Goal: Transaction & Acquisition: Purchase product/service

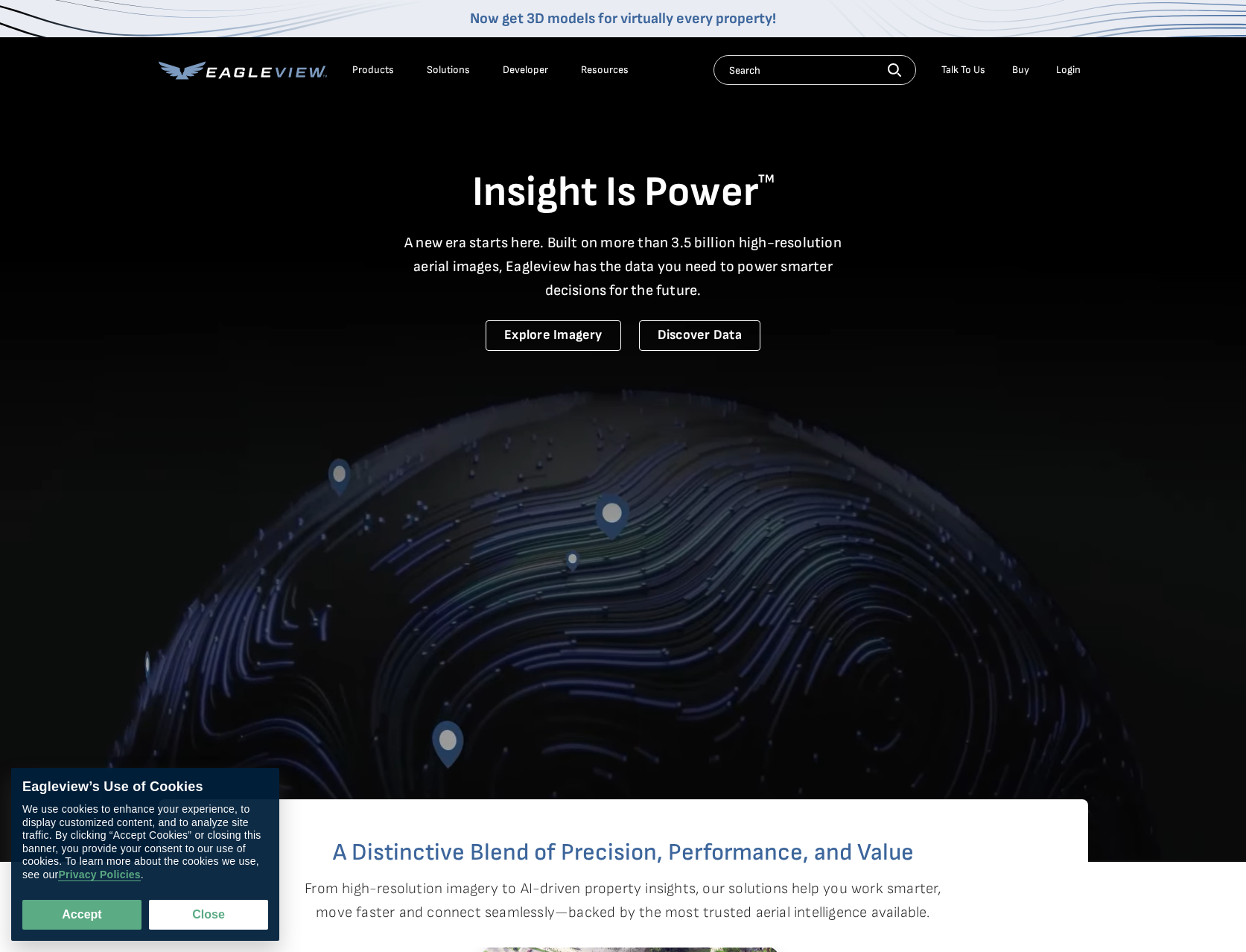
click at [1081, 73] on li "Login" at bounding box center [1068, 70] width 39 height 22
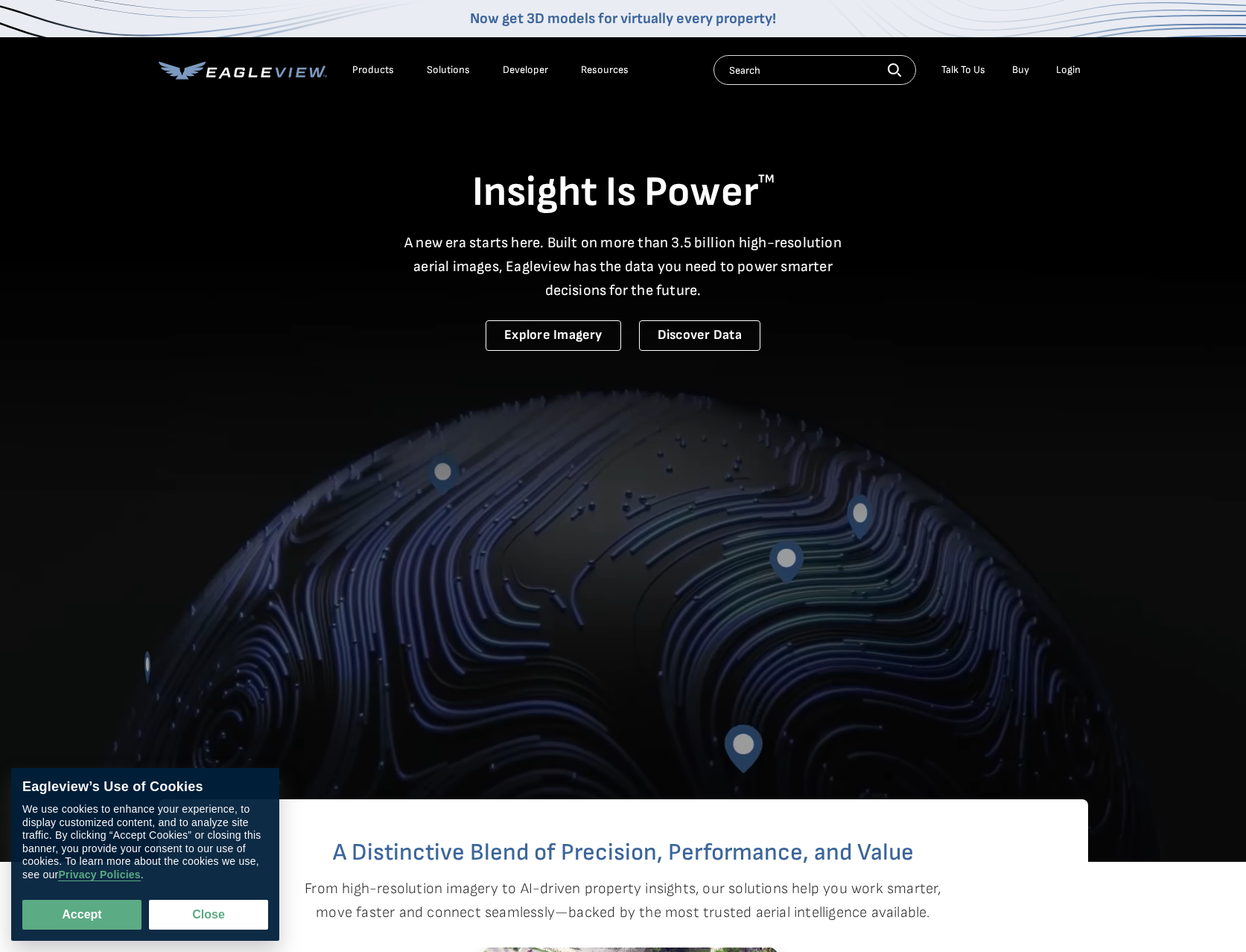
click at [1075, 74] on div "Login" at bounding box center [1068, 70] width 24 height 14
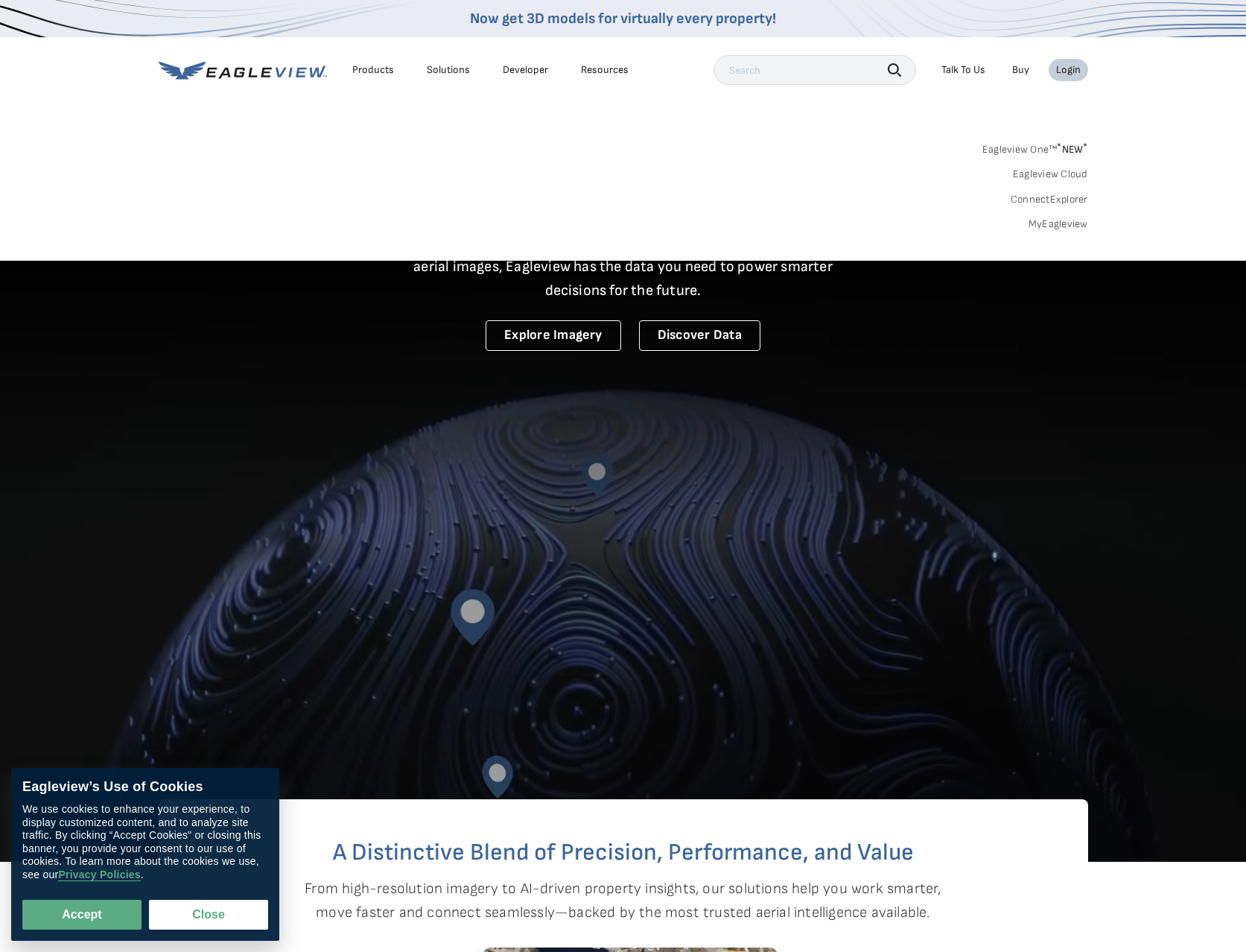
click at [1063, 152] on span "* NEW *" at bounding box center [1072, 149] width 30 height 13
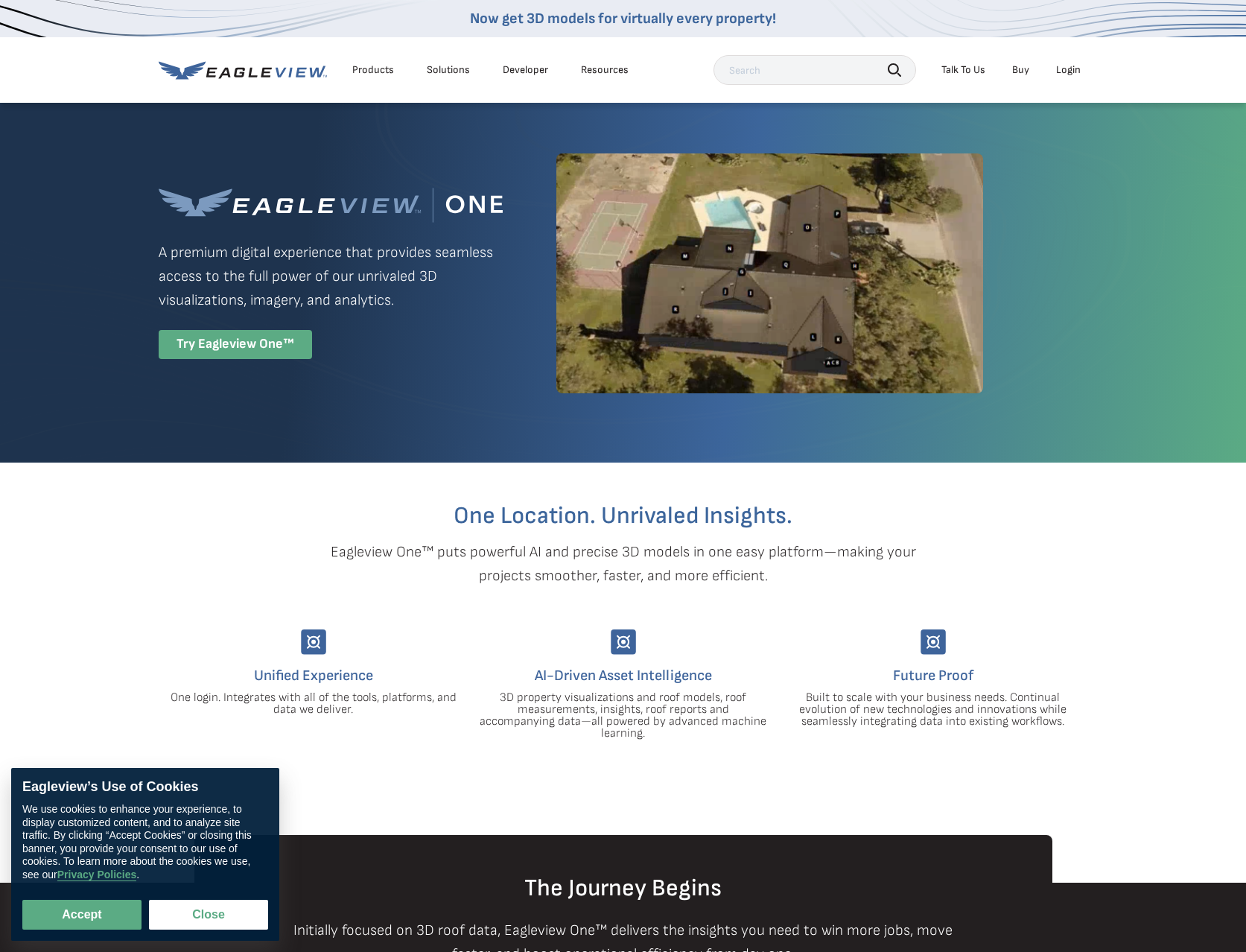
click at [291, 358] on div "Eagleview One™ A premium digital experience that provides seamless access to th…" at bounding box center [623, 274] width 930 height 344
click at [291, 352] on div "Try Eagleview One™" at bounding box center [235, 344] width 153 height 29
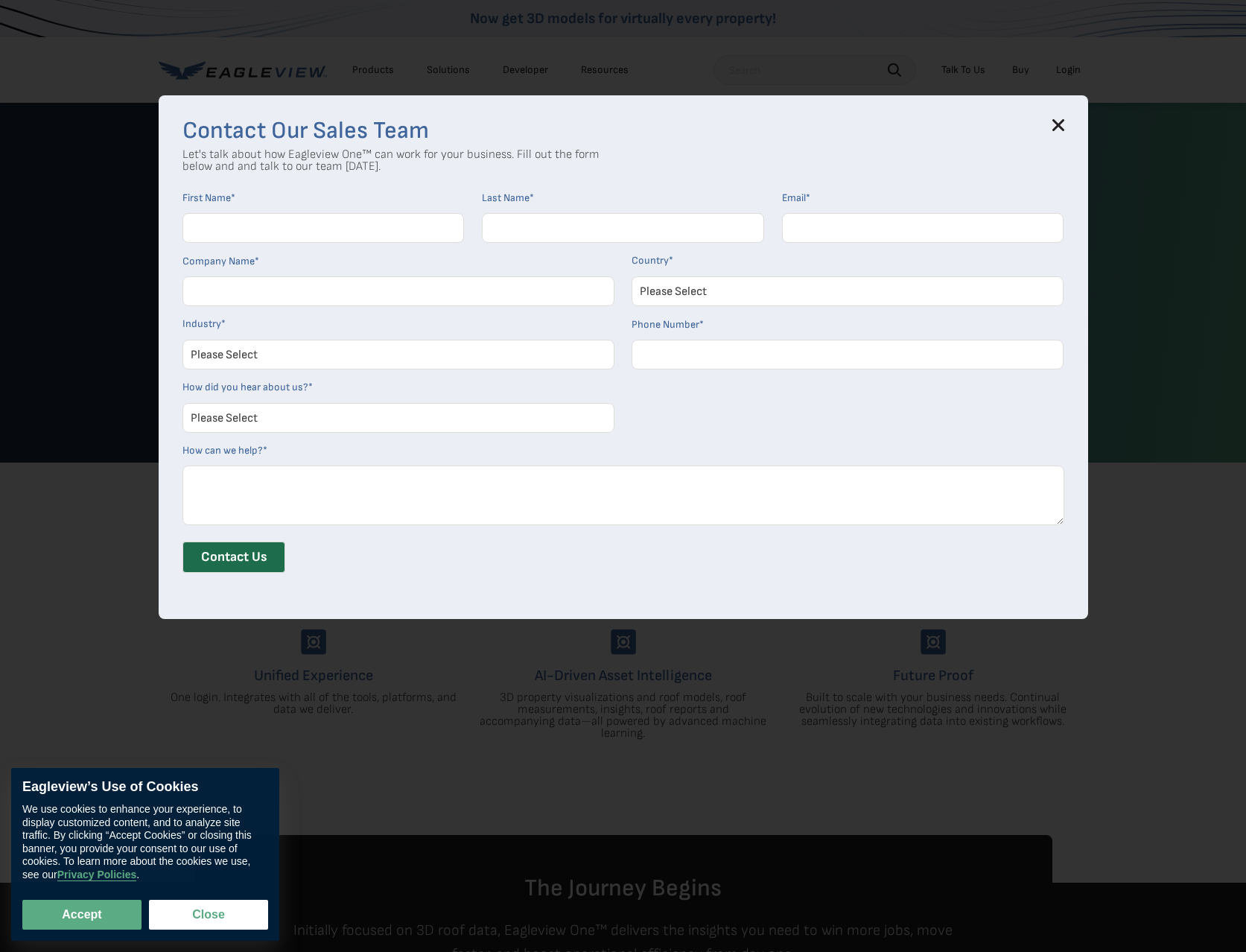
click at [1066, 127] on div "Contact Our Sales Team Let's talk about how Eagleview One™ can work for your bu…" at bounding box center [623, 357] width 930 height 523
drag, startPoint x: 1057, startPoint y: 126, endPoint x: 1068, endPoint y: 77, distance: 50.2
click at [1058, 121] on icon at bounding box center [1059, 125] width 12 height 12
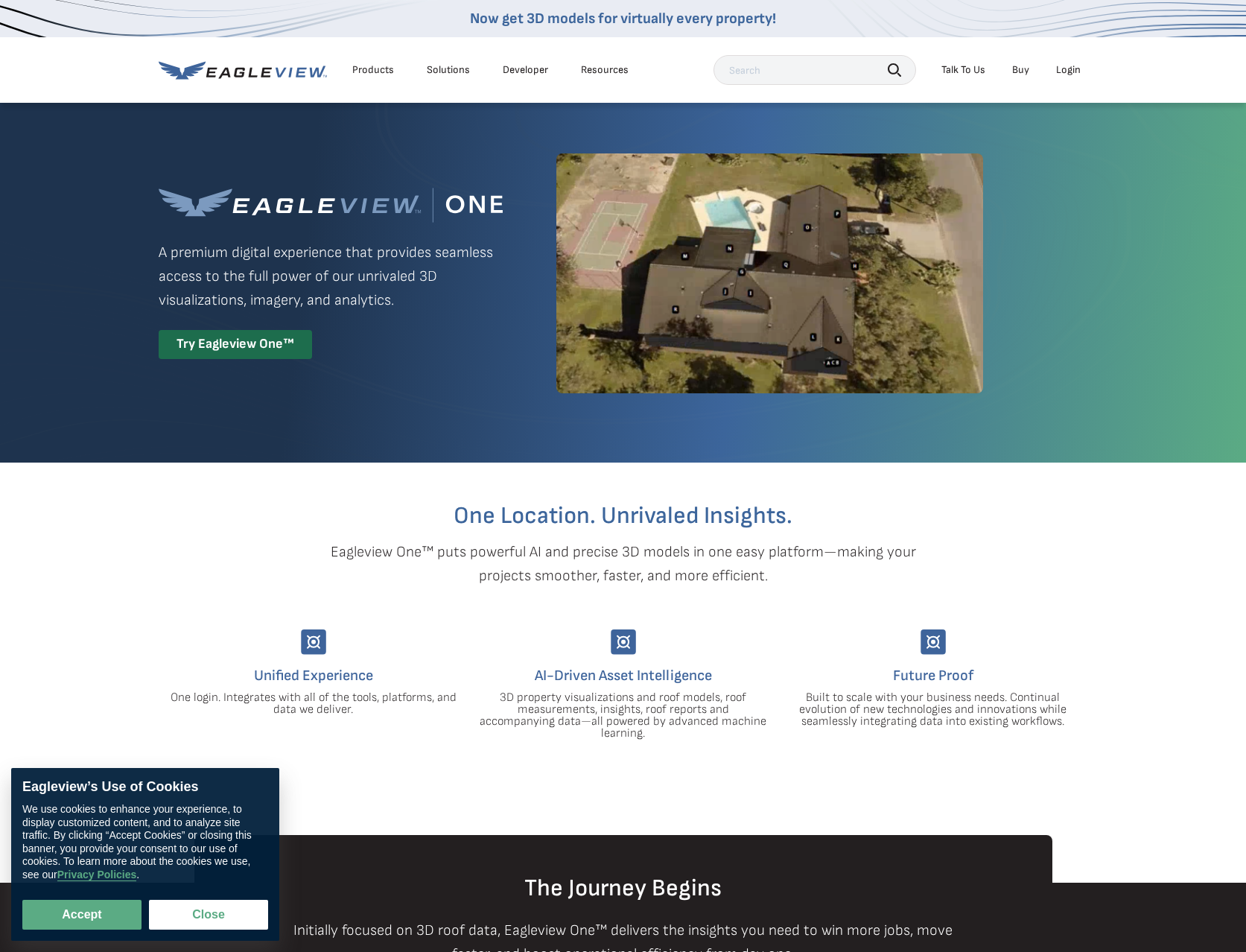
click at [1068, 69] on div "Login" at bounding box center [1068, 70] width 24 height 14
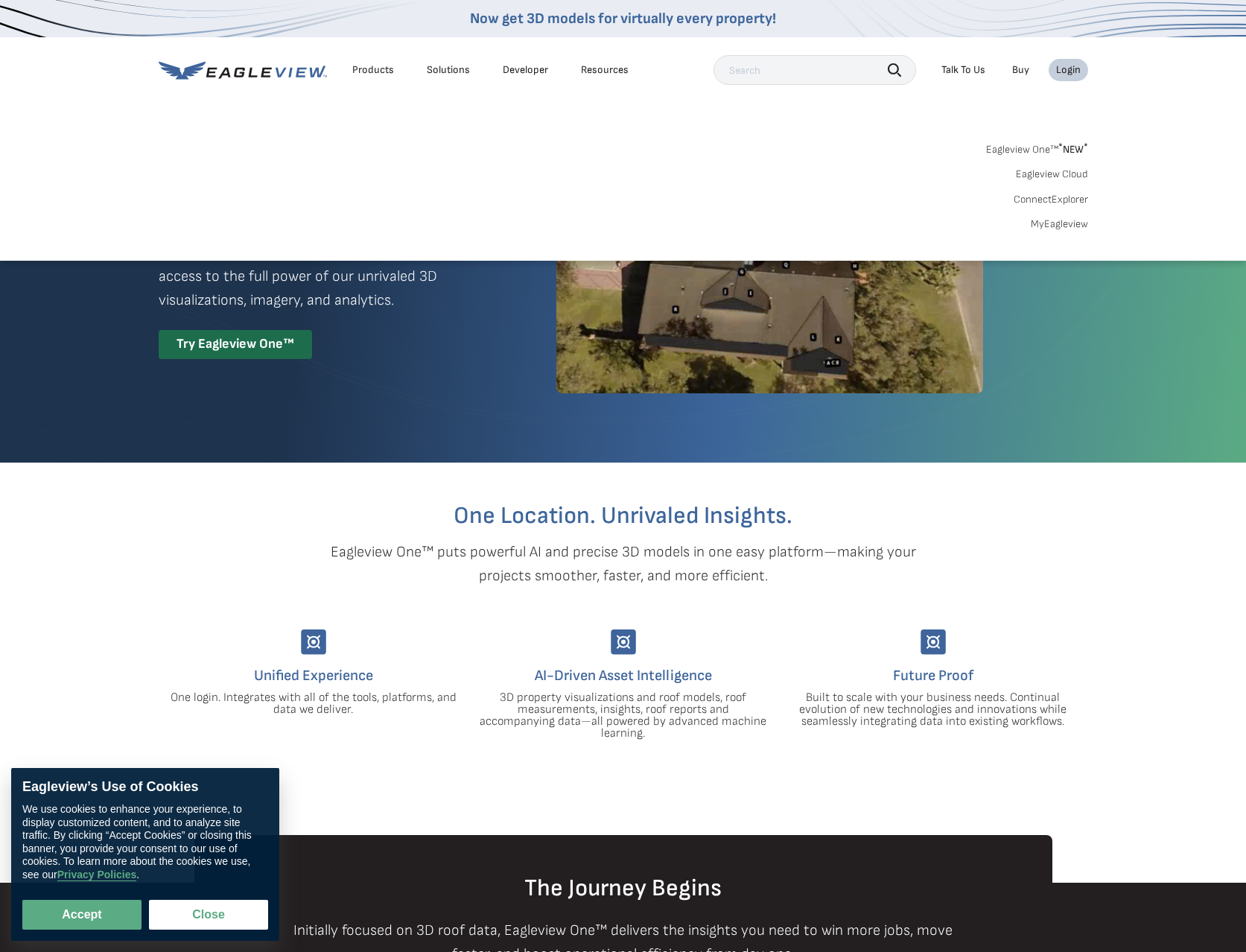
click at [1059, 225] on link "MyEagleview" at bounding box center [1060, 225] width 58 height 14
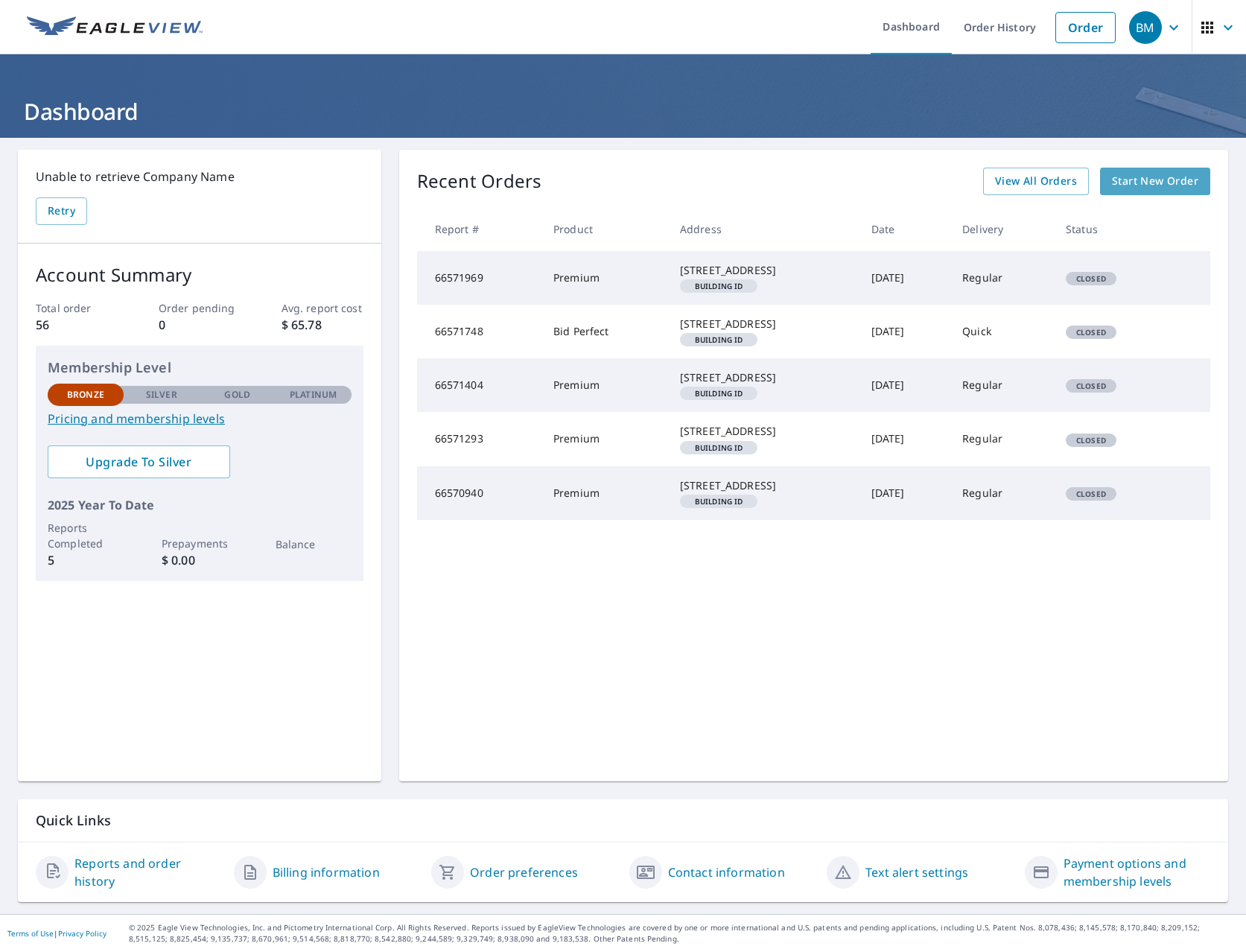
click at [1159, 190] on link "Start New Order" at bounding box center [1155, 181] width 110 height 27
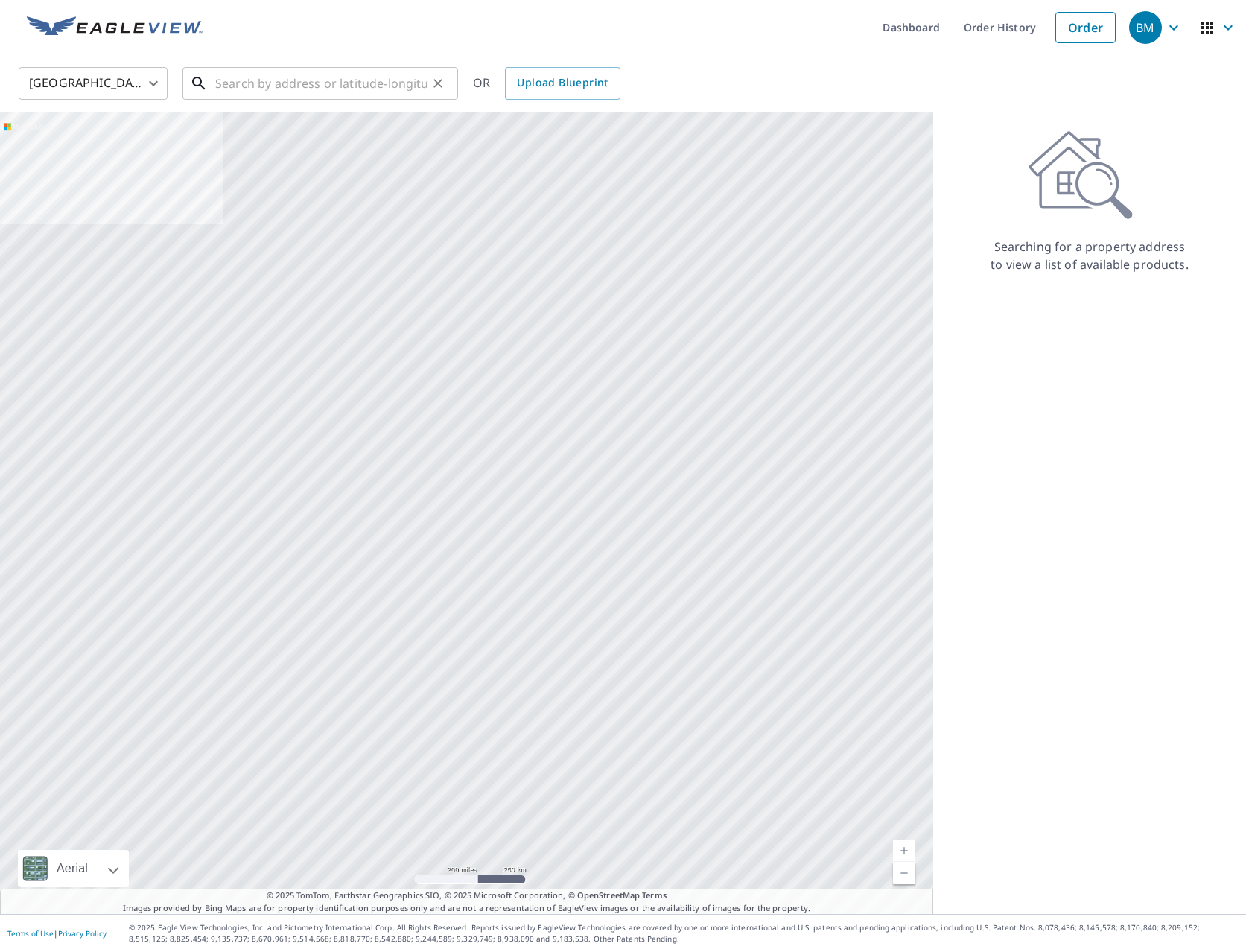
click at [320, 82] on input "text" at bounding box center [322, 83] width 212 height 42
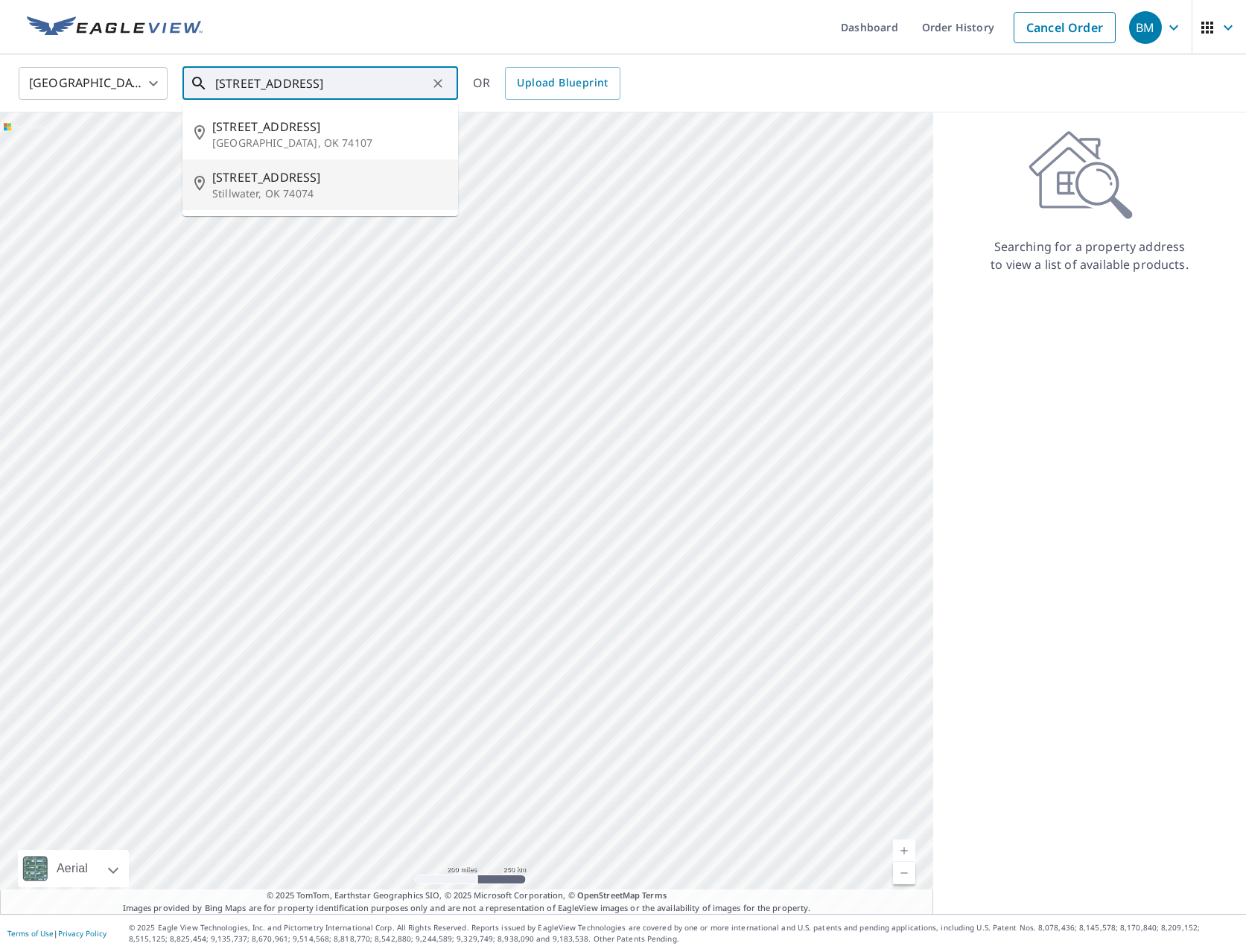
click at [318, 183] on span "4620 W 44th St" at bounding box center [329, 178] width 234 height 18
type input "4620 W 44th St Stillwater, OK 74074"
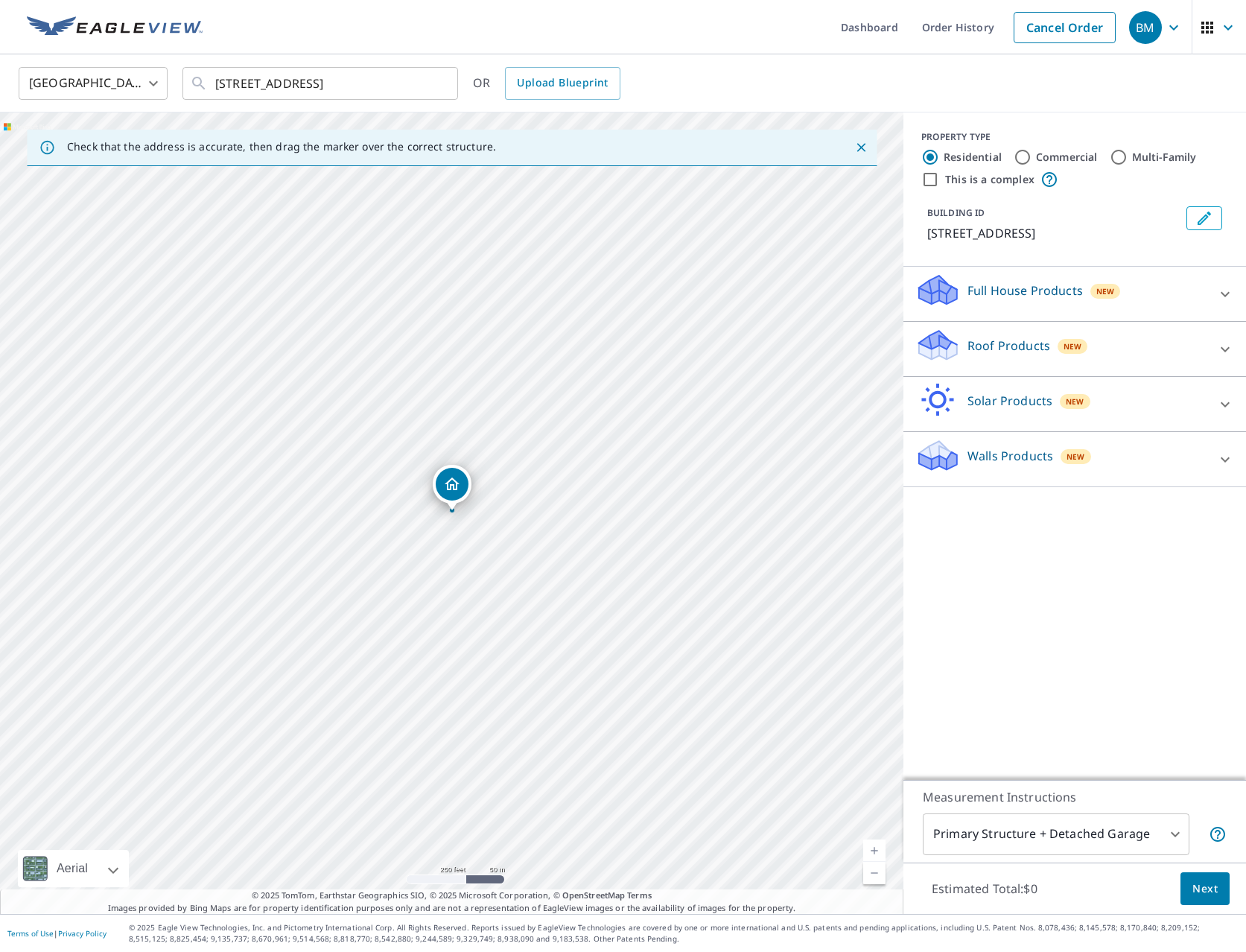
click at [1073, 297] on p "Full House Products" at bounding box center [1025, 291] width 115 height 18
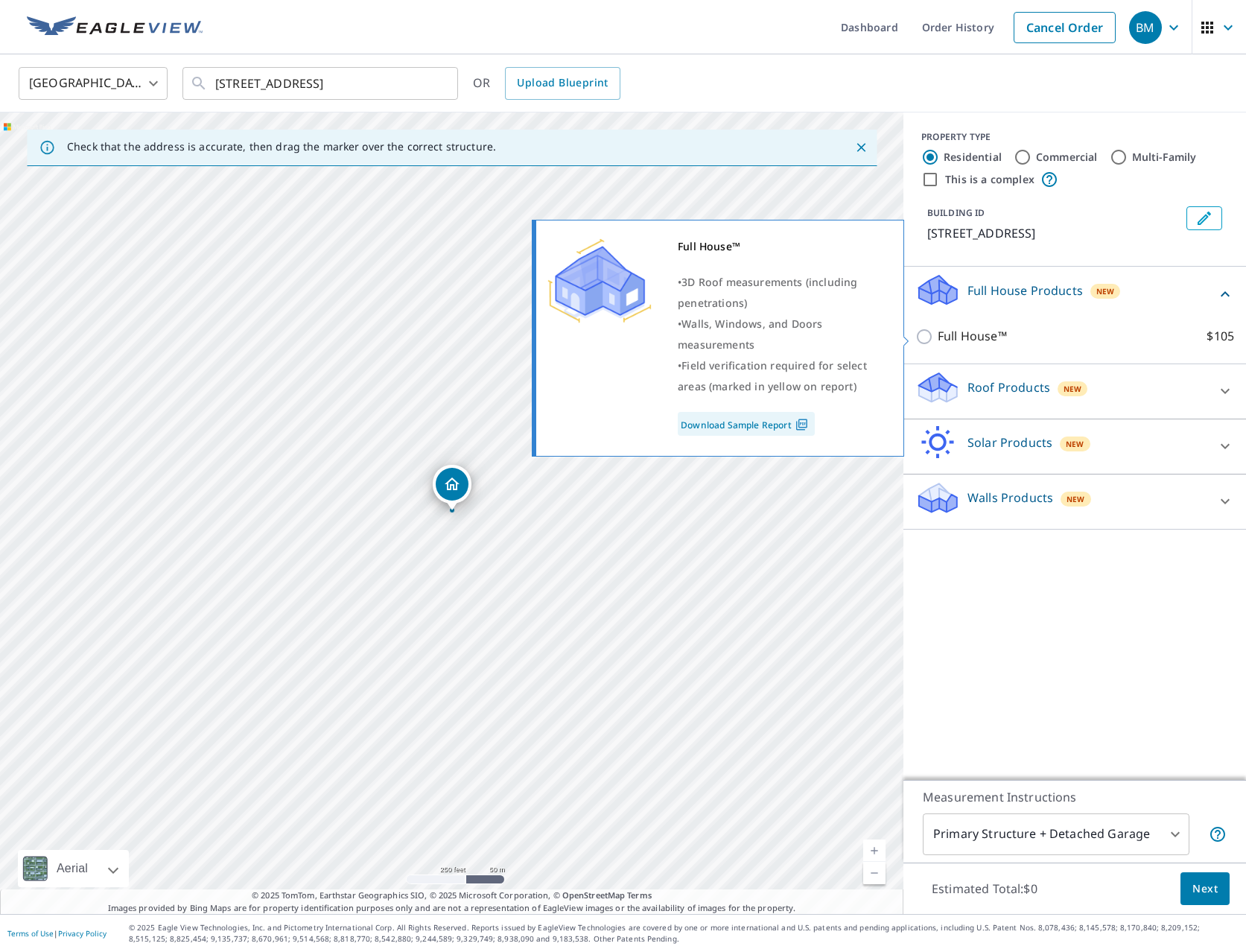
click at [923, 335] on input "Full House™ $105" at bounding box center [926, 337] width 22 height 18
checkbox input "true"
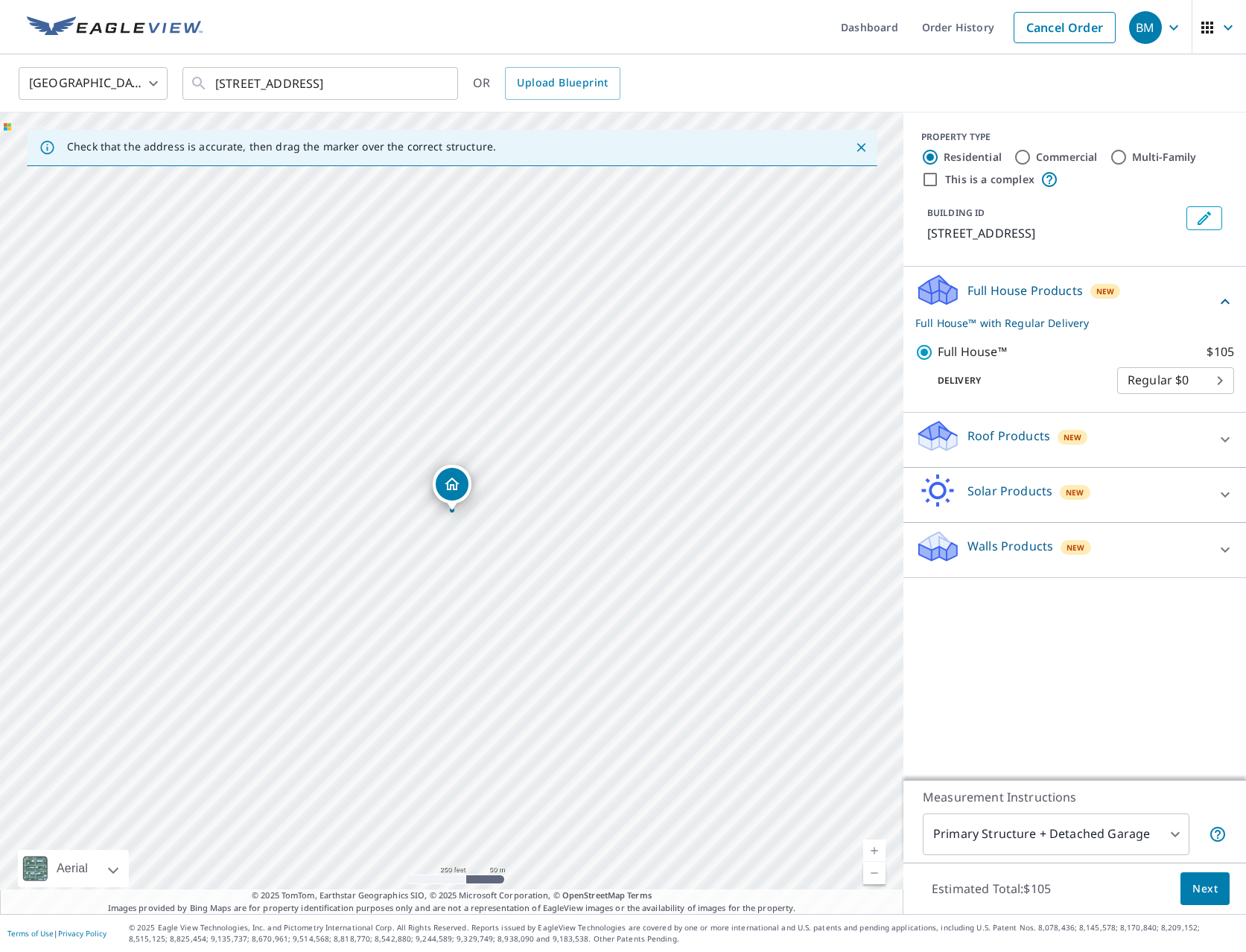
click at [1216, 891] on span "Next" at bounding box center [1205, 888] width 25 height 19
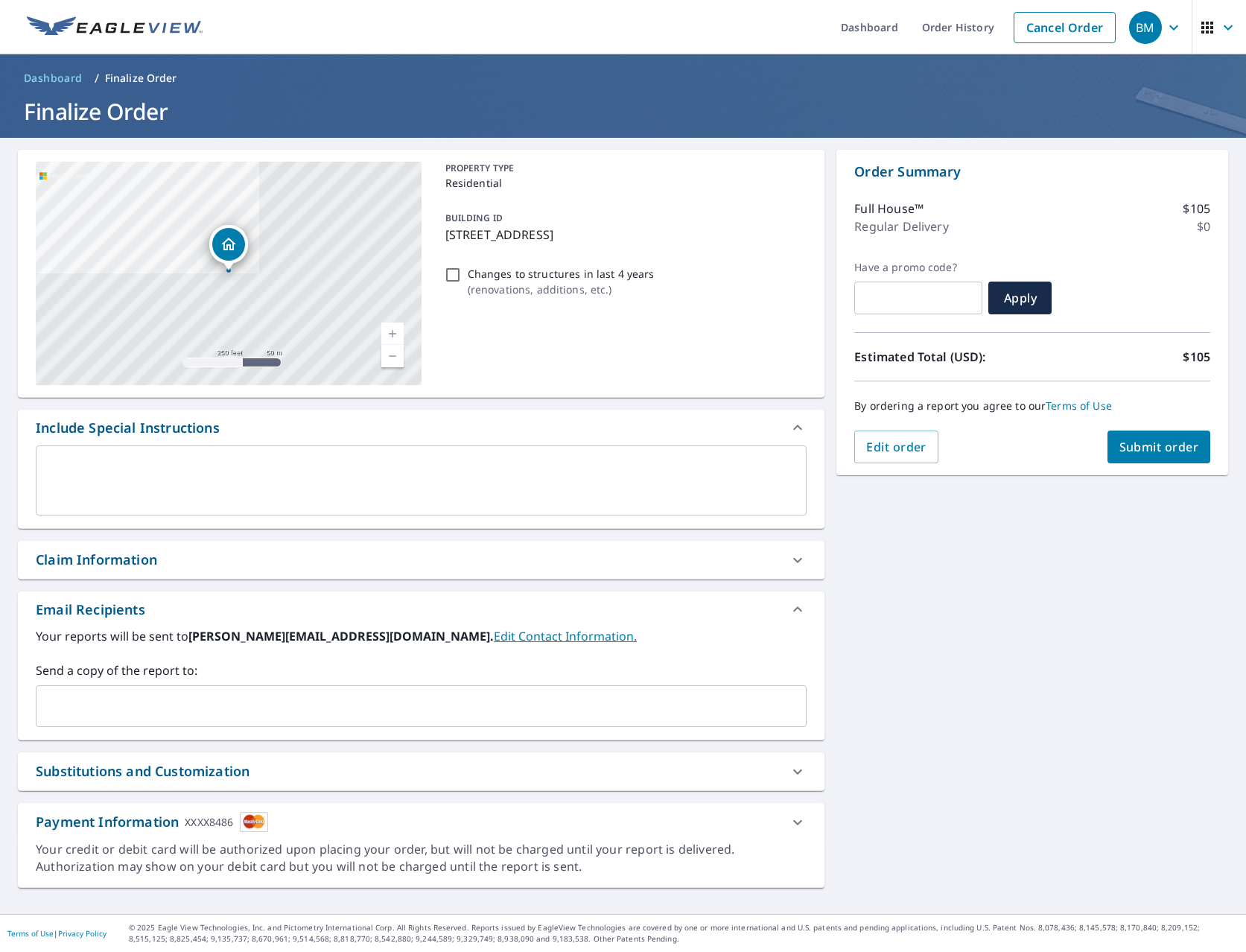
click at [1135, 452] on span "Submit order" at bounding box center [1159, 447] width 80 height 17
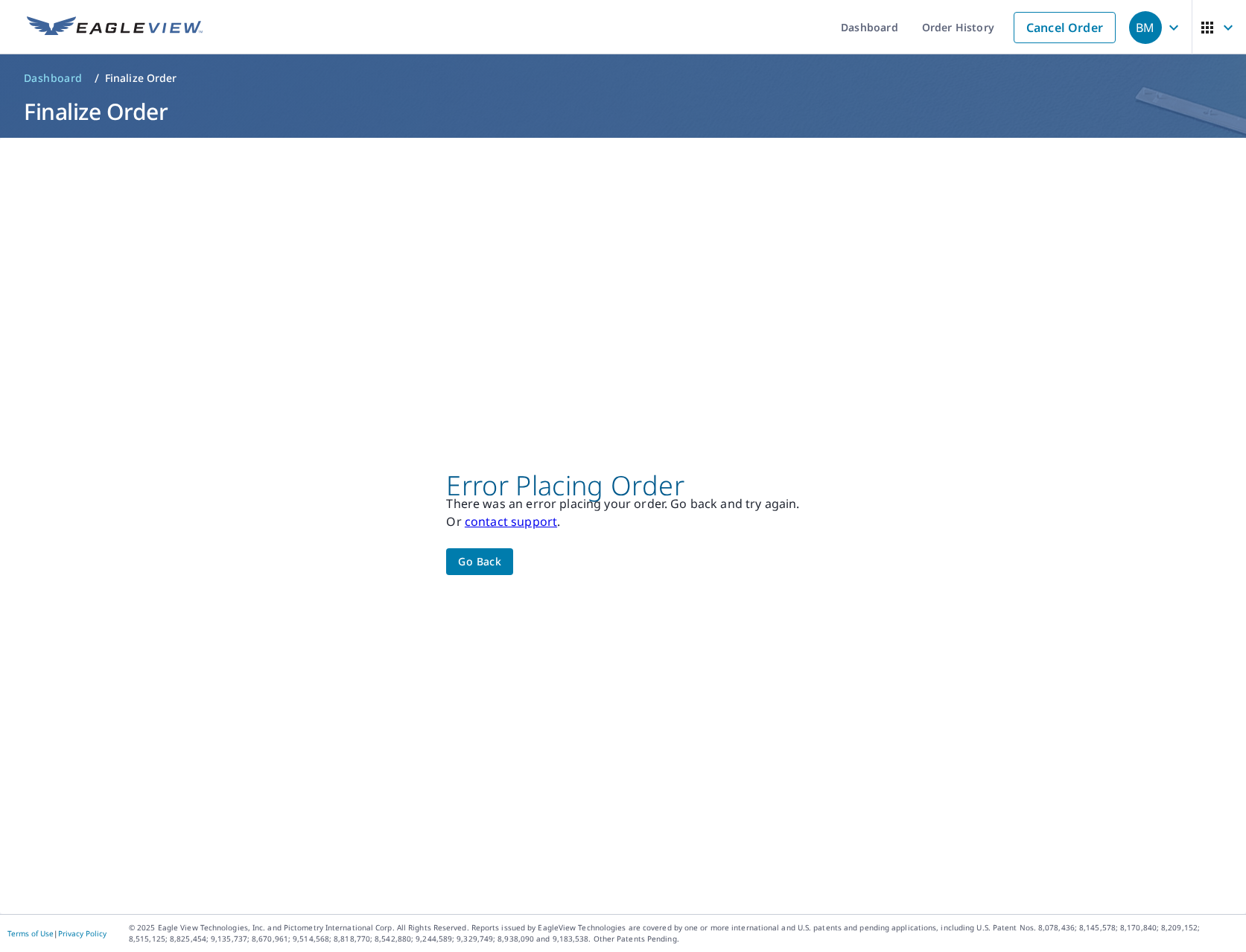
click at [542, 520] on link "contact support" at bounding box center [511, 521] width 93 height 17
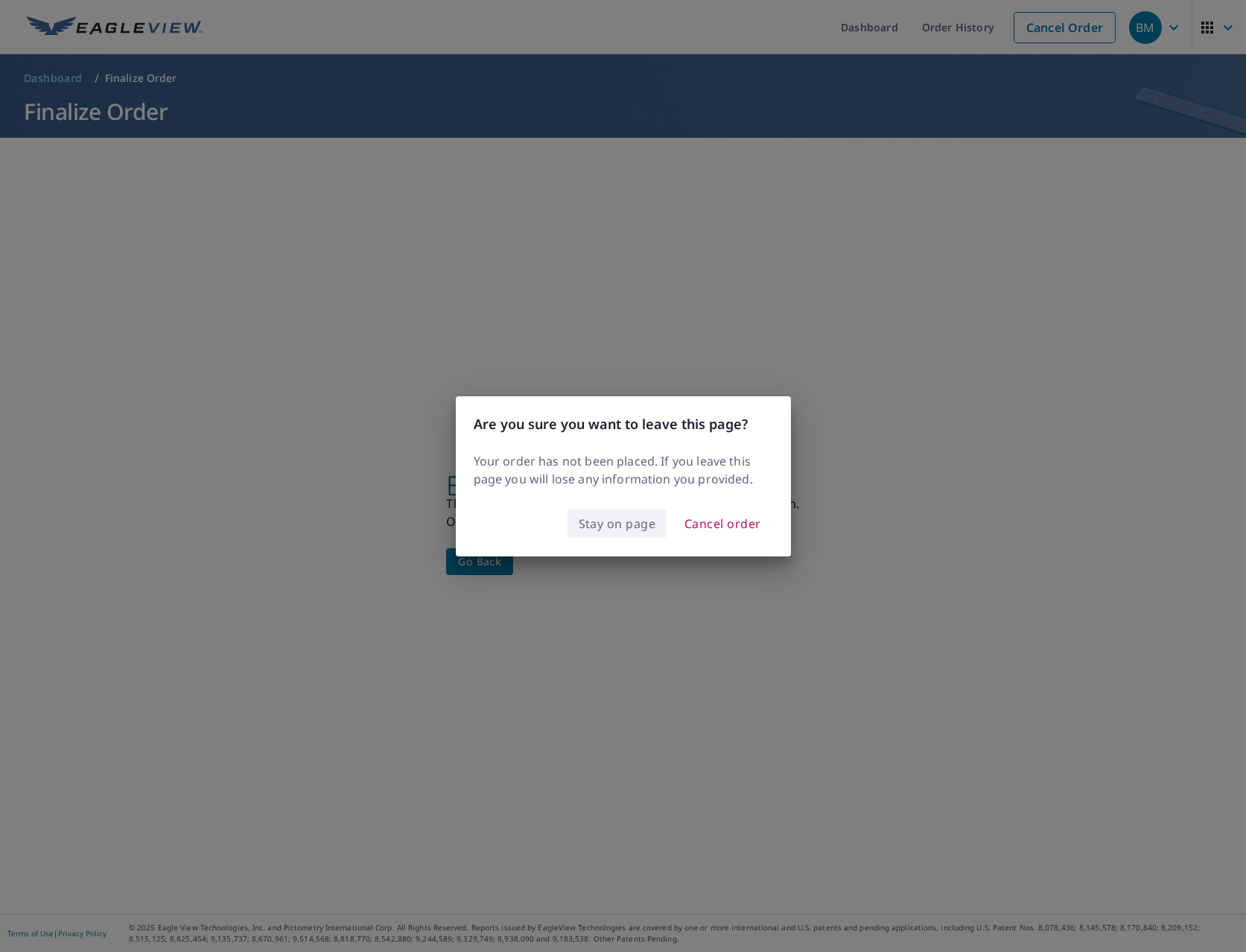
click at [637, 527] on span "Stay on page" at bounding box center [618, 523] width 77 height 20
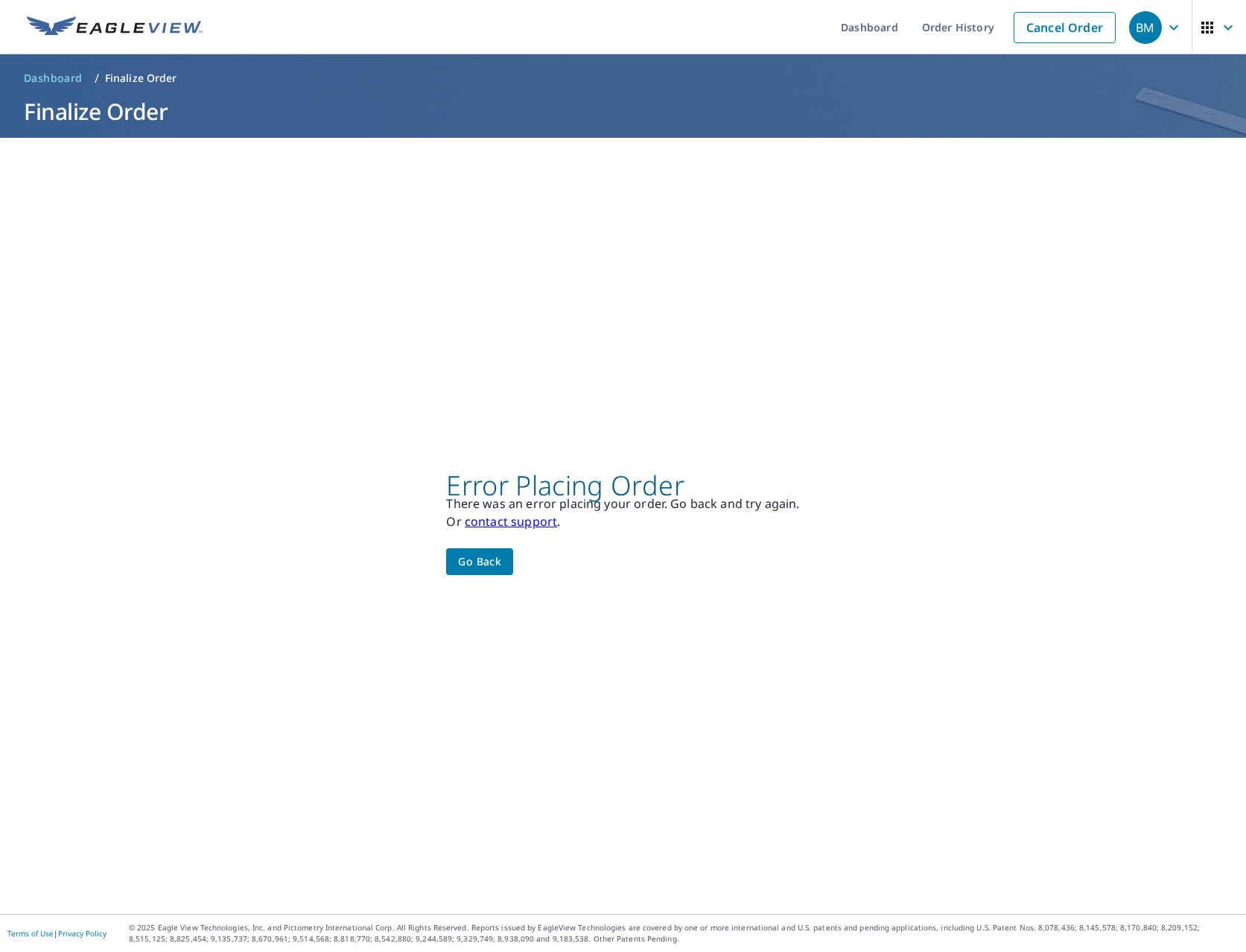
click at [486, 561] on span "Go back" at bounding box center [480, 561] width 43 height 19
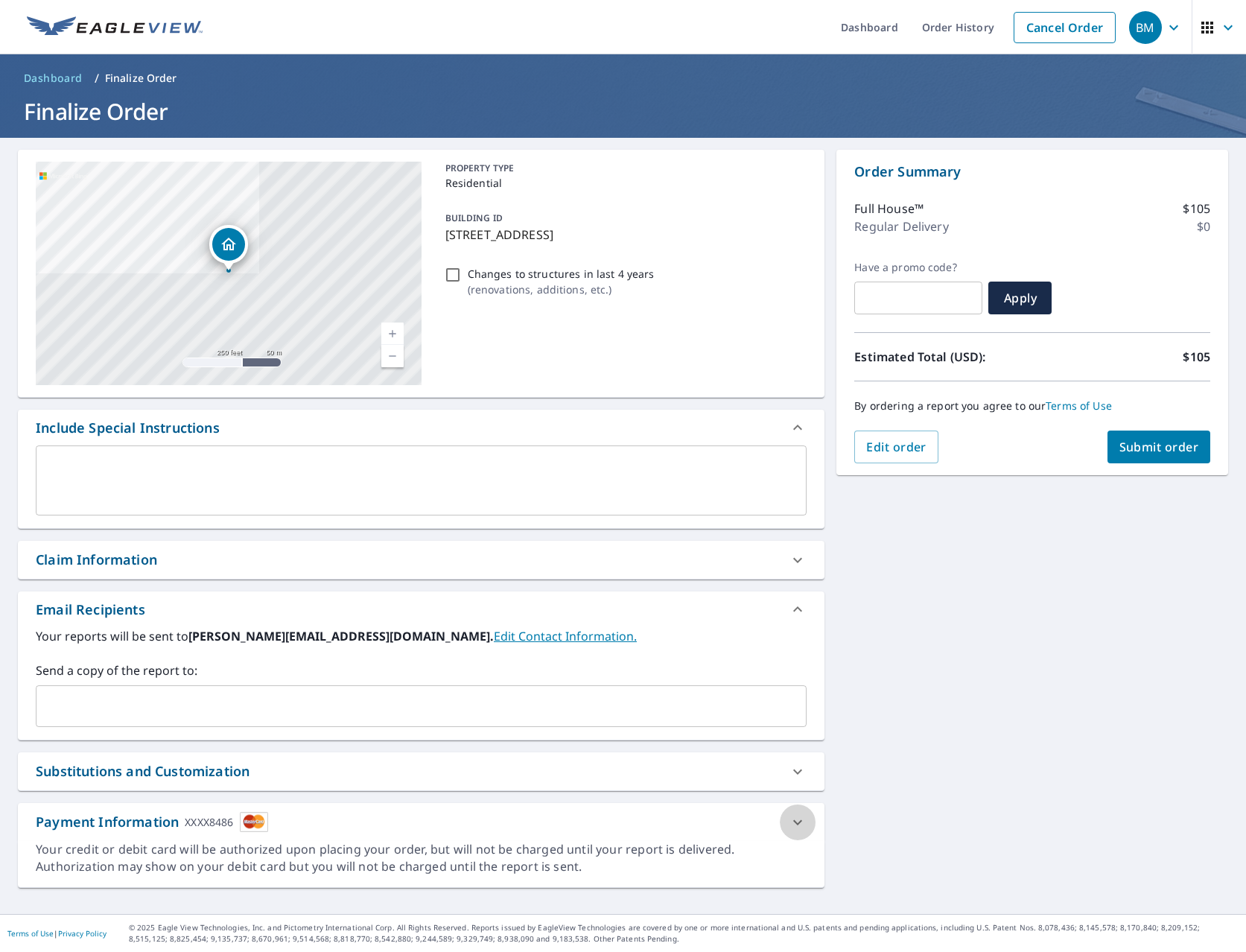
drag, startPoint x: 791, startPoint y: 815, endPoint x: 784, endPoint y: 812, distance: 7.6
click at [791, 815] on icon at bounding box center [798, 822] width 18 height 18
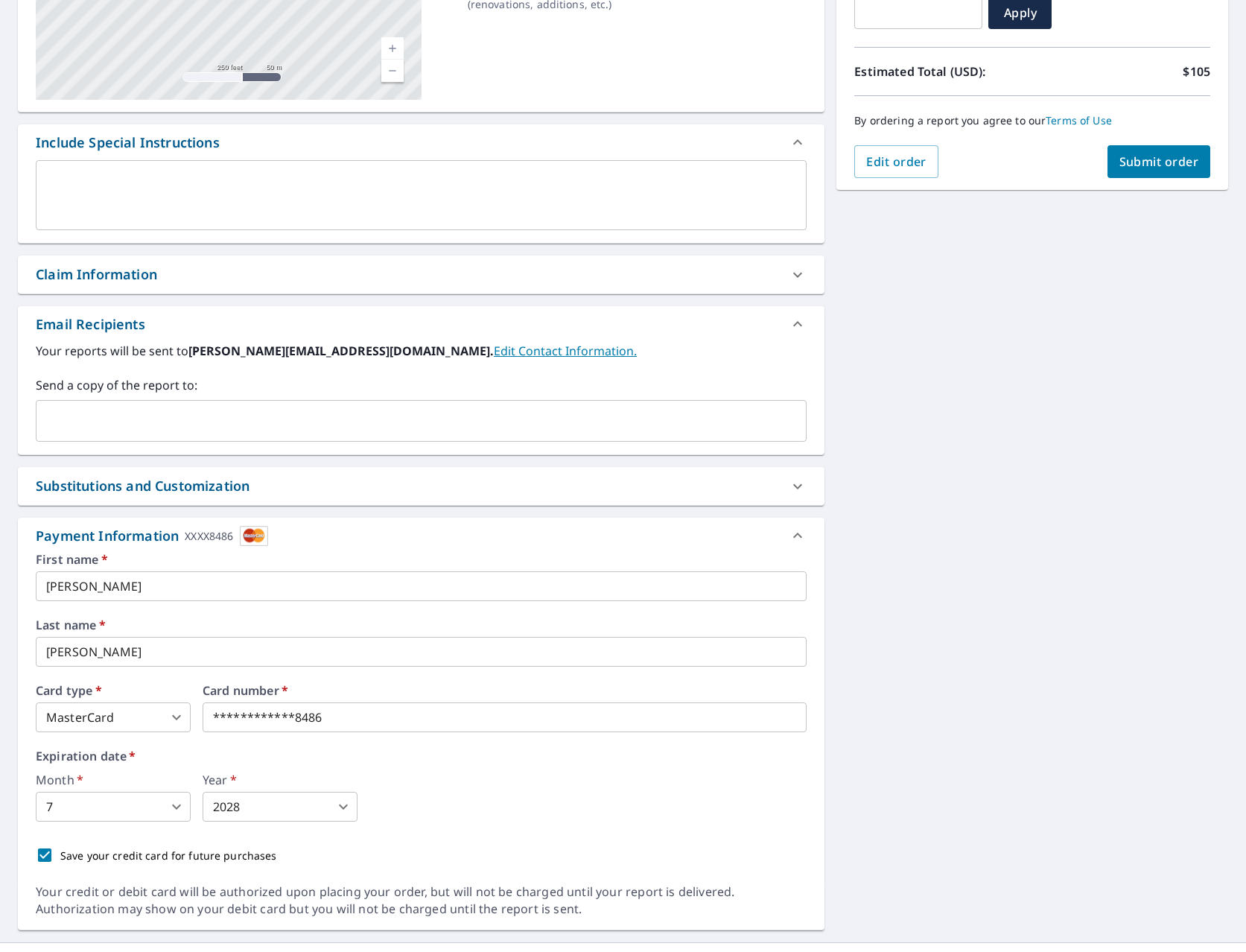
scroll to position [313, 0]
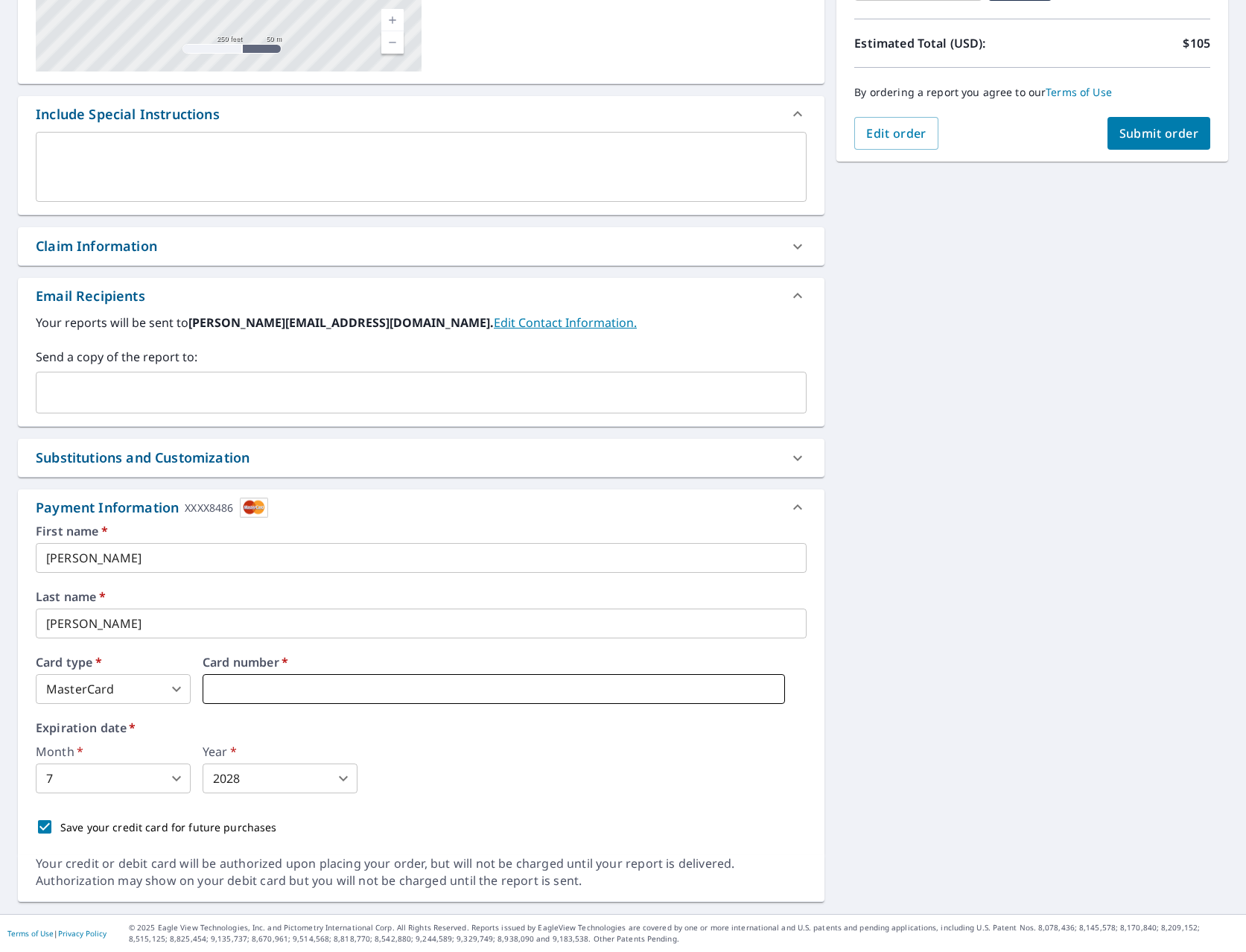
click at [544, 700] on iframe at bounding box center [494, 688] width 583 height 30
drag, startPoint x: 474, startPoint y: 763, endPoint x: 467, endPoint y: 765, distance: 7.3
click at [474, 763] on div "Month   * 7 7 ​ Year   * 2028 2028 ​" at bounding box center [421, 769] width 771 height 48
click at [794, 501] on icon at bounding box center [798, 507] width 18 height 18
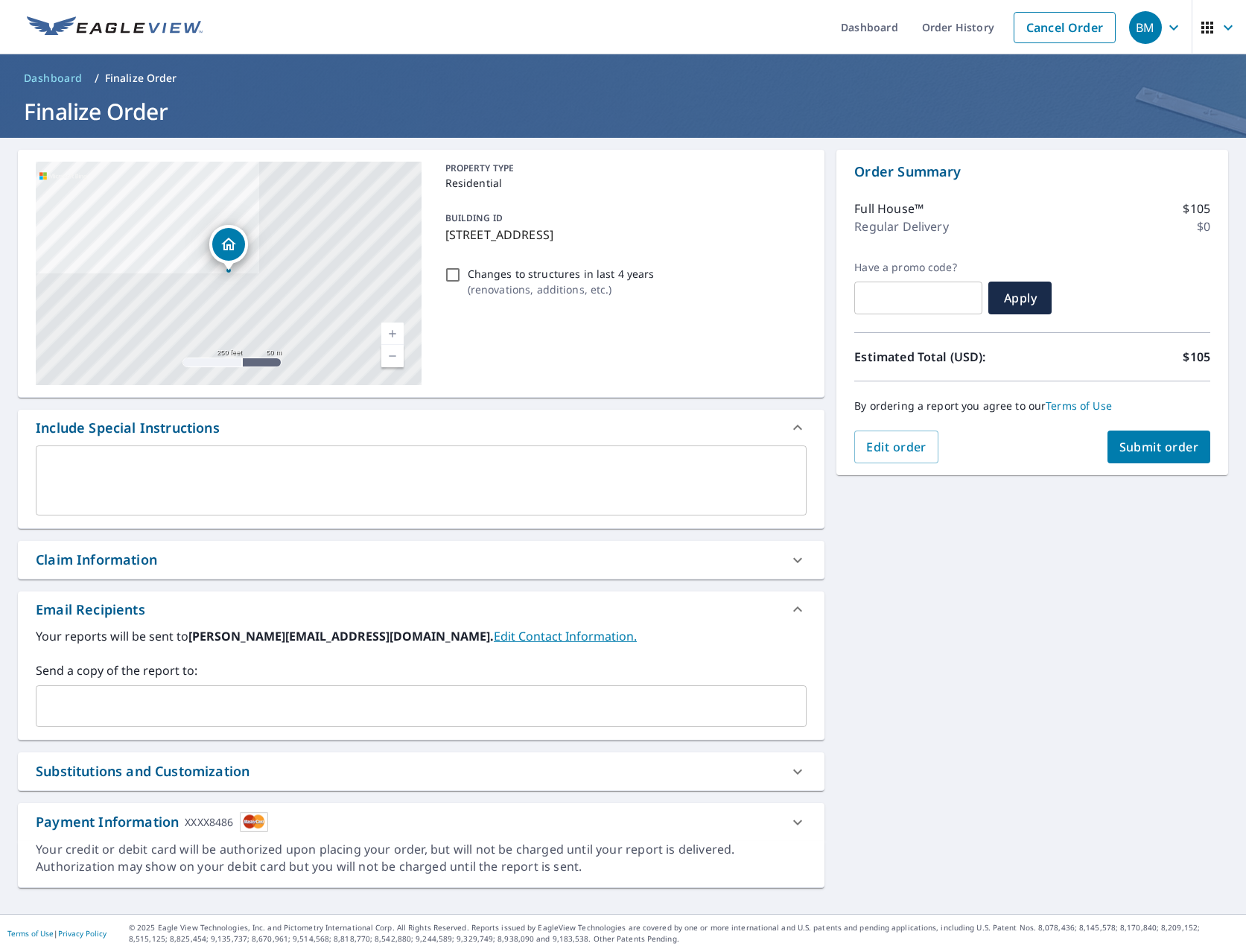
scroll to position [0, 0]
click at [807, 815] on div at bounding box center [798, 822] width 36 height 36
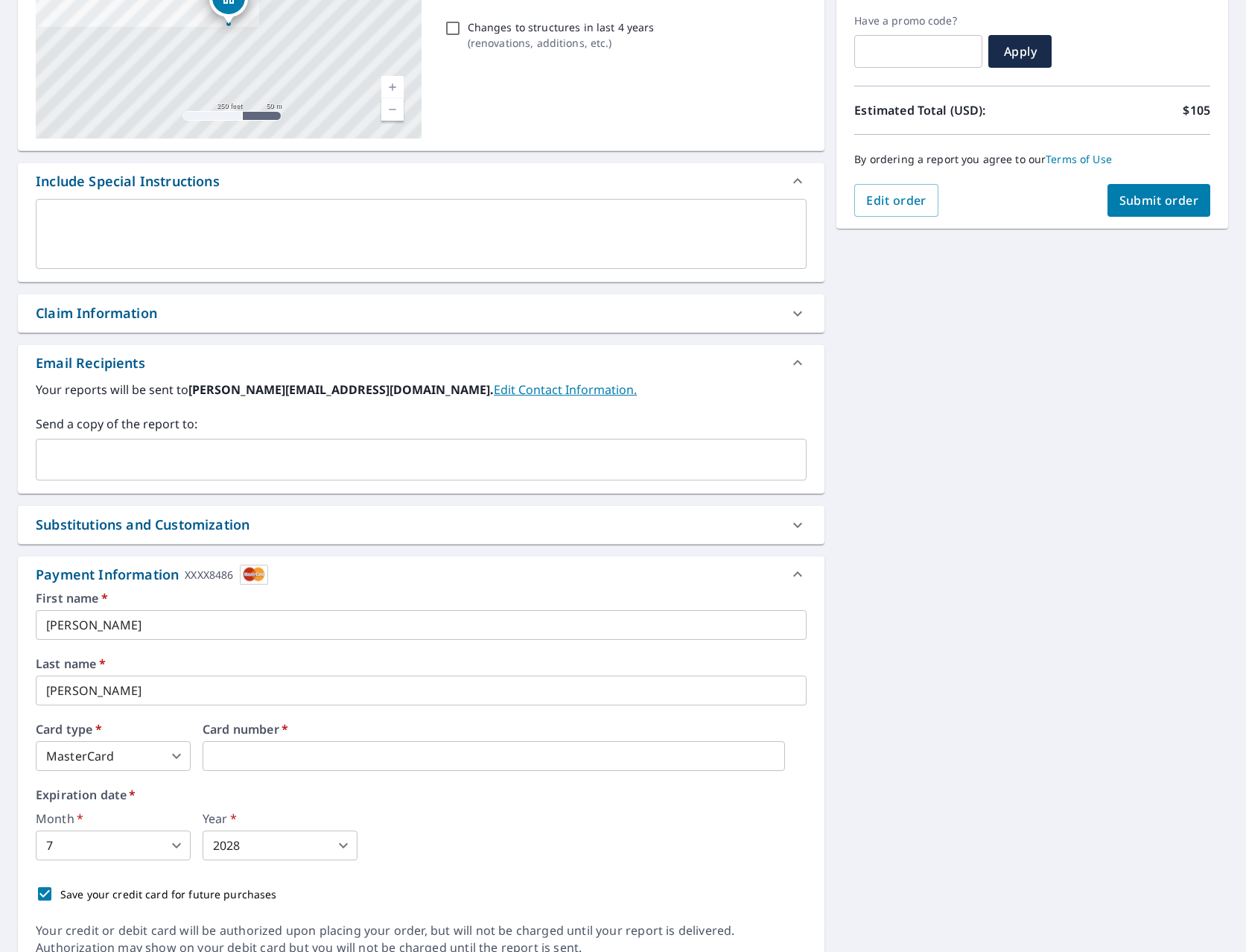
scroll to position [225, 0]
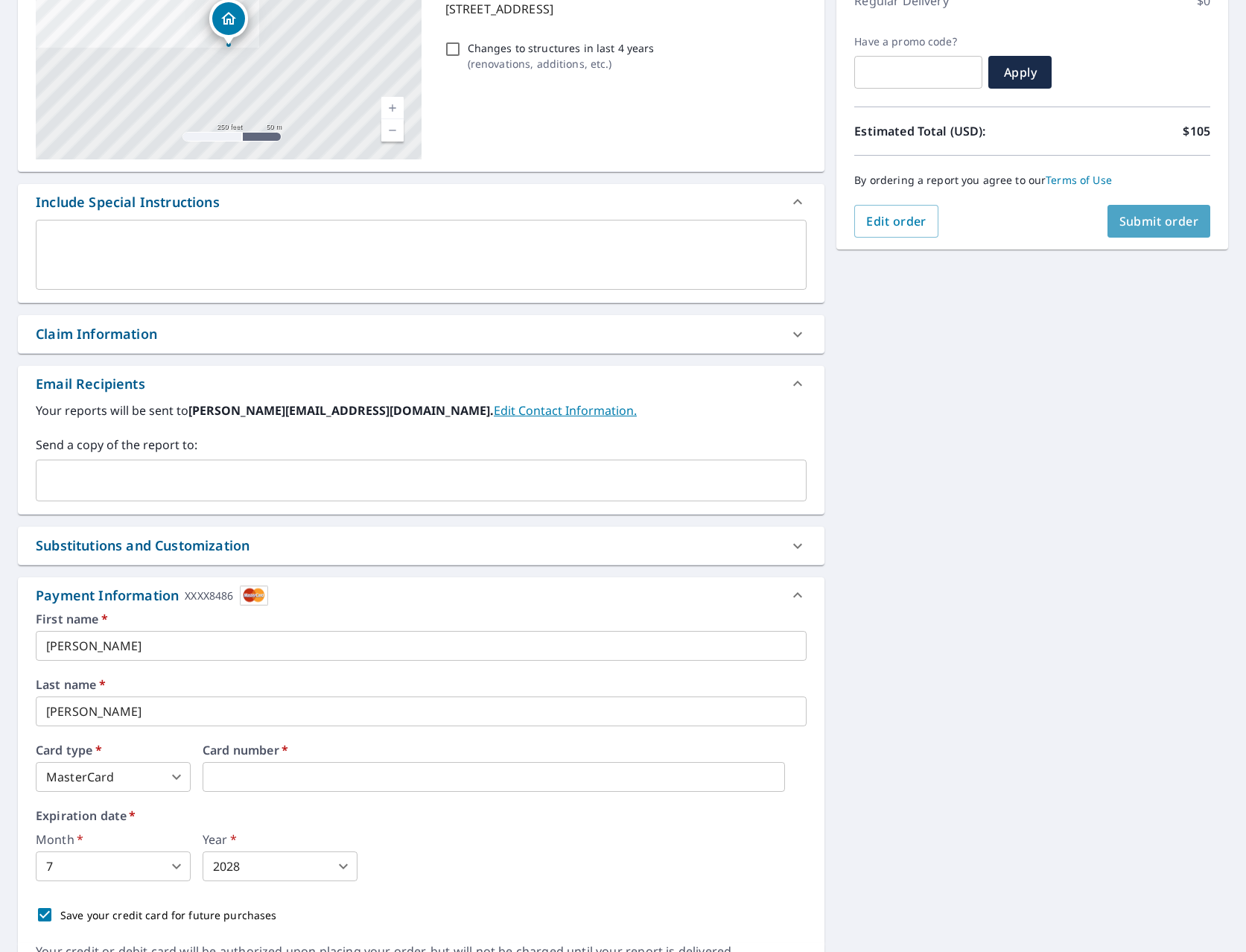
click at [1134, 223] on span "Submit order" at bounding box center [1159, 222] width 80 height 17
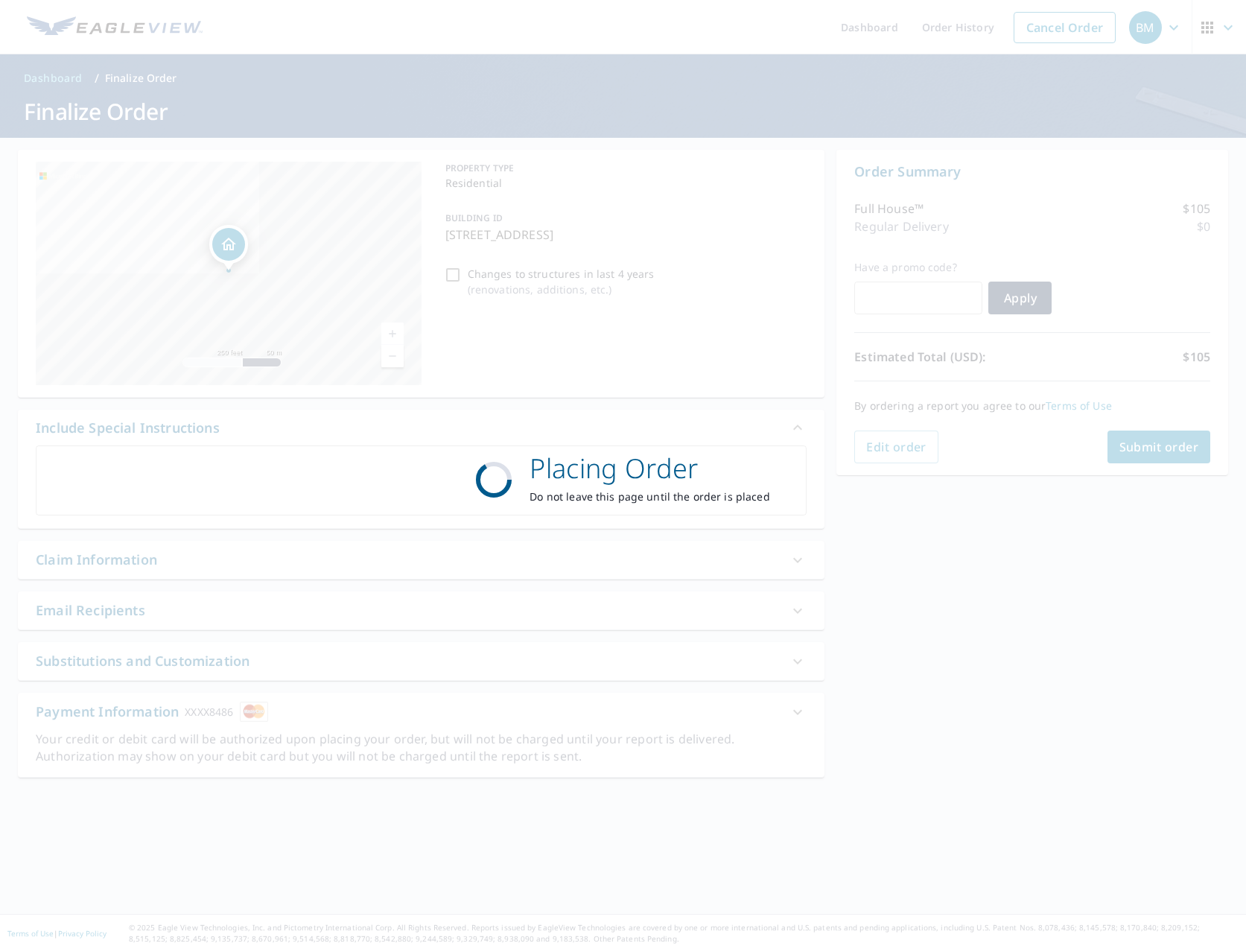
scroll to position [0, 0]
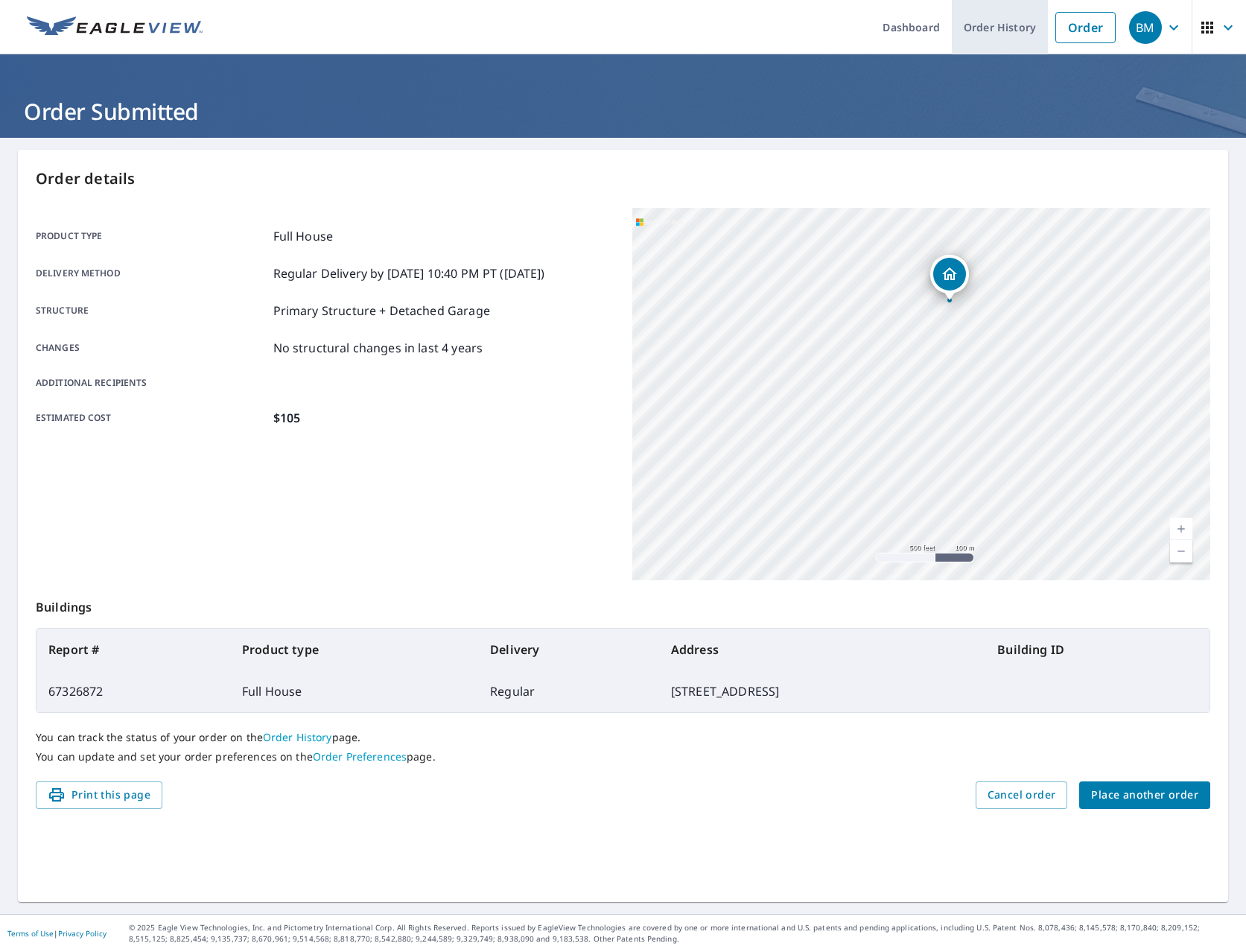
click at [1018, 39] on link "Order History" at bounding box center [1000, 27] width 96 height 55
